Goal: Check status: Check status

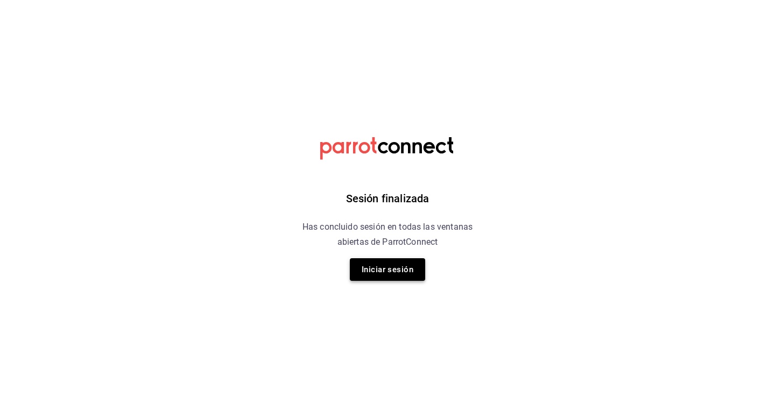
click at [390, 272] on button "Iniciar sesión" at bounding box center [387, 269] width 75 height 23
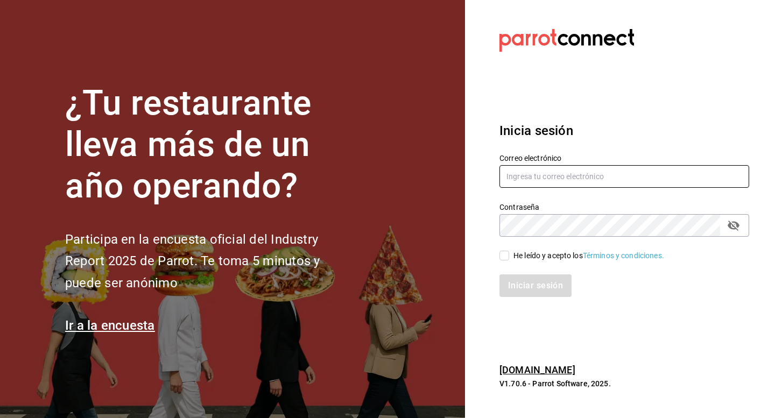
click at [514, 172] on input "text" at bounding box center [625, 176] width 250 height 23
type input "aluengas@luenser.com.mx"
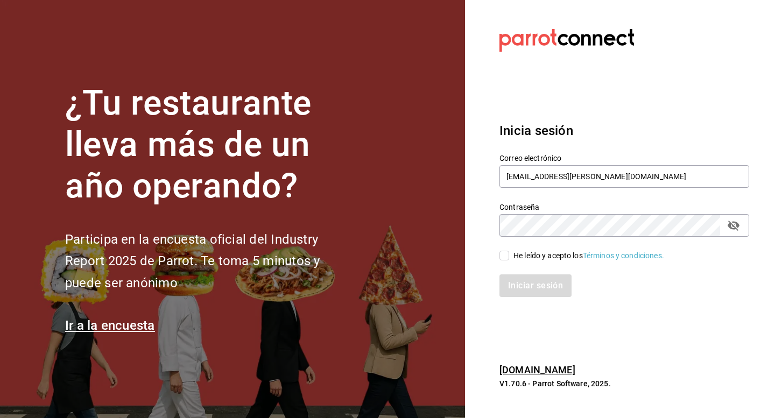
click at [506, 257] on input "He leído y acepto los Términos y condiciones." at bounding box center [505, 256] width 10 height 10
checkbox input "true"
click at [511, 280] on button "Iniciar sesión" at bounding box center [536, 286] width 73 height 23
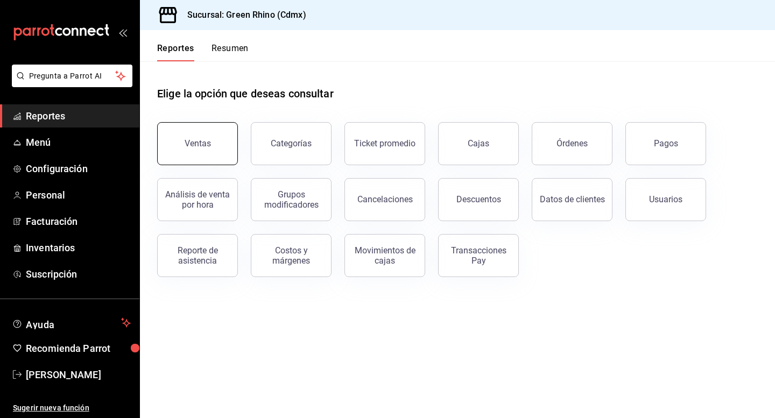
click at [192, 146] on div "Ventas" at bounding box center [198, 143] width 26 height 10
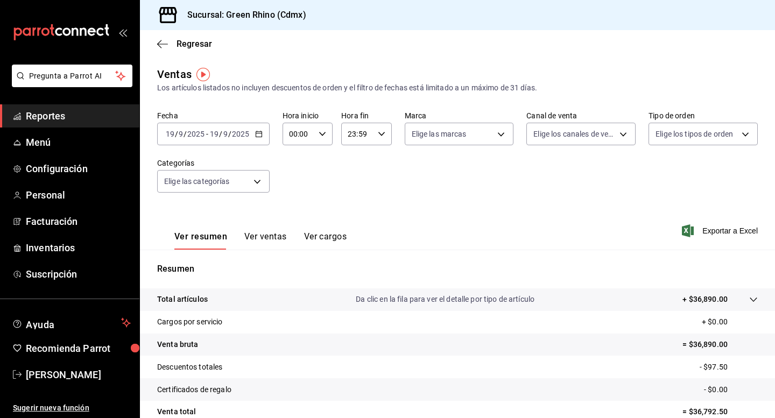
click at [264, 133] on div "[DATE] [DATE] - [DATE] [DATE]" at bounding box center [213, 134] width 113 height 23
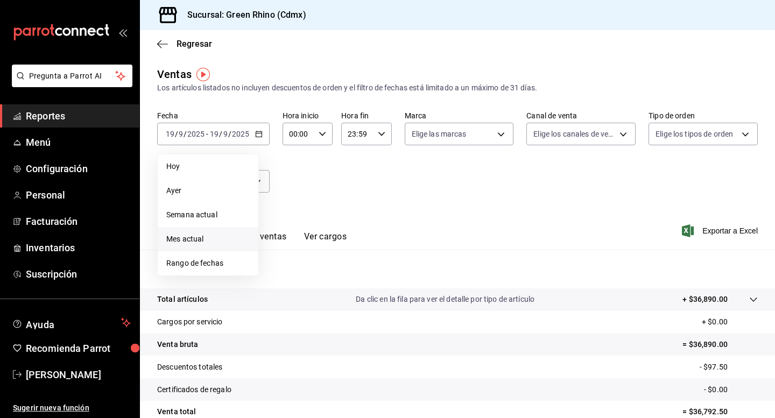
click at [209, 235] on span "Mes actual" at bounding box center [207, 239] width 83 height 11
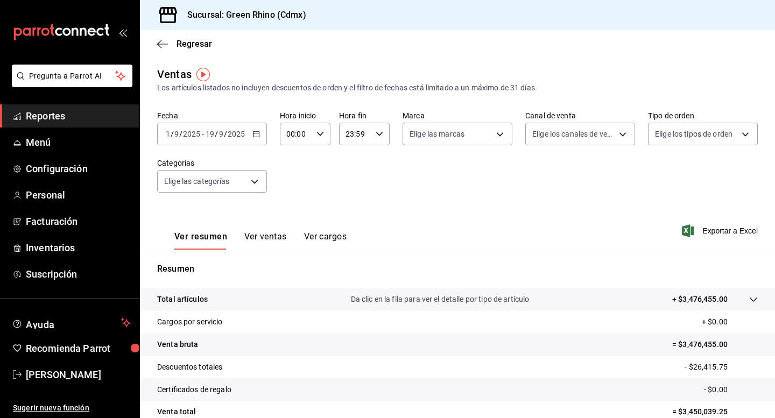
click at [253, 133] on icon "button" at bounding box center [257, 134] width 8 height 8
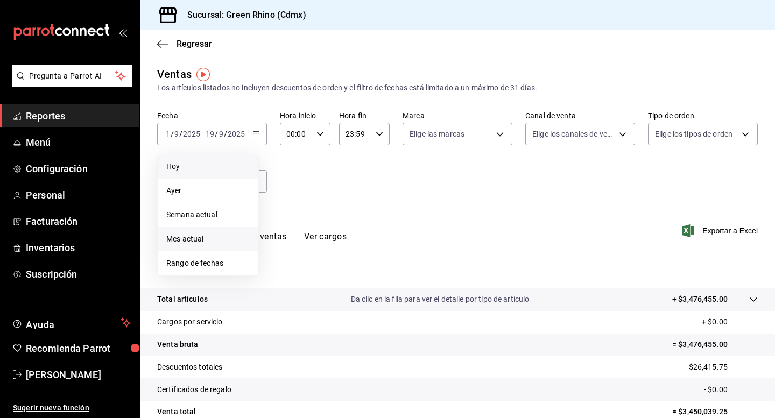
click at [240, 163] on span "Hoy" at bounding box center [207, 166] width 83 height 11
